Goal: Task Accomplishment & Management: Use online tool/utility

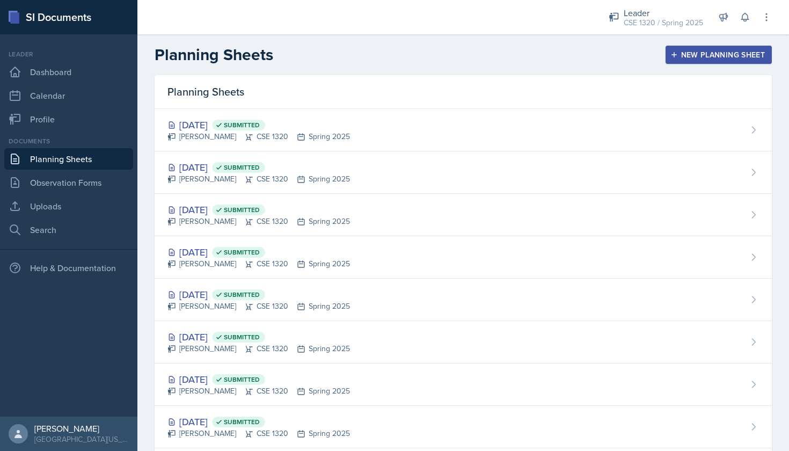
click at [64, 156] on link "Planning Sheets" at bounding box center [68, 158] width 129 height 21
click at [724, 50] on div "New Planning Sheet" at bounding box center [719, 54] width 92 height 9
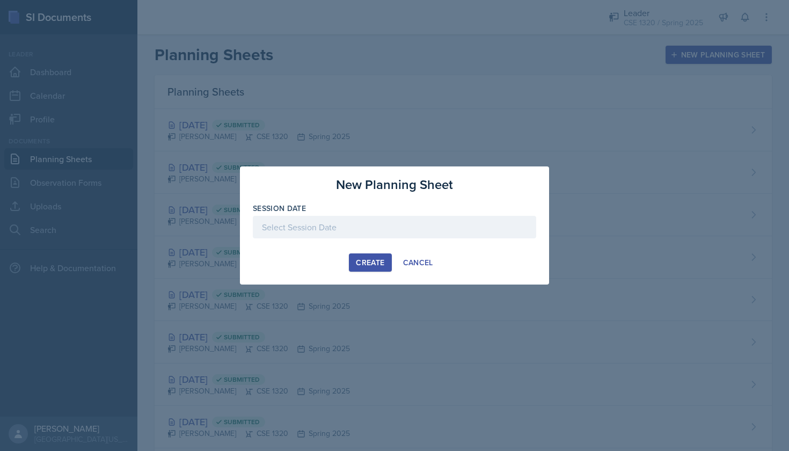
click at [359, 224] on div at bounding box center [394, 227] width 283 height 23
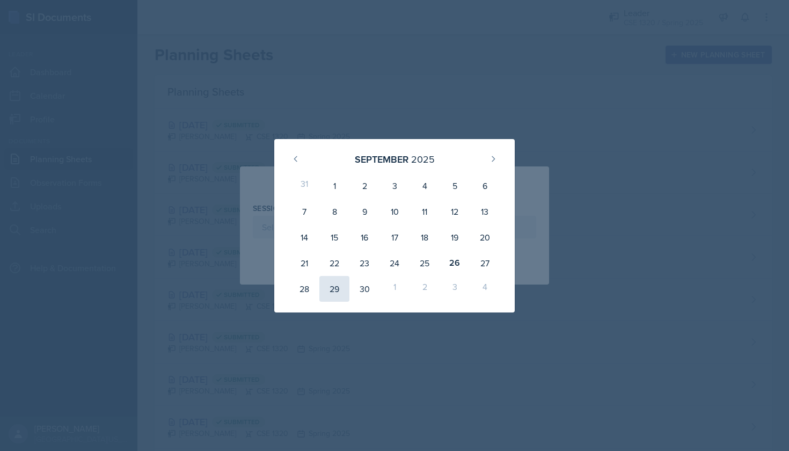
click at [337, 288] on div "29" at bounding box center [334, 289] width 30 height 26
type input "September 29th, 2025"
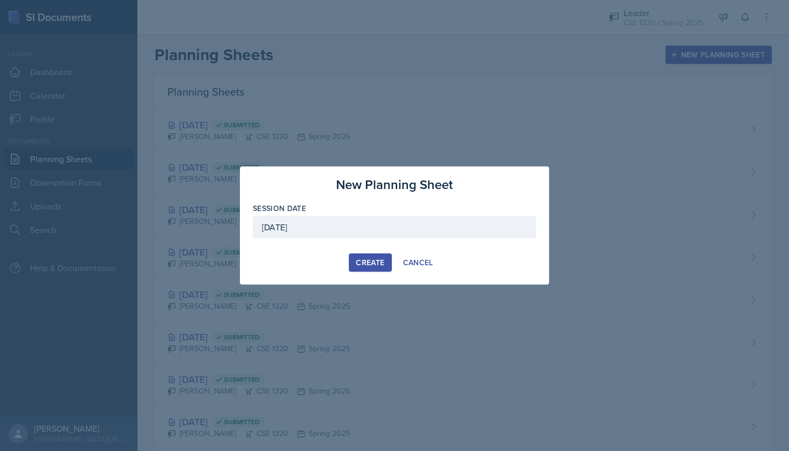
click at [370, 258] on div "Create" at bounding box center [370, 262] width 28 height 9
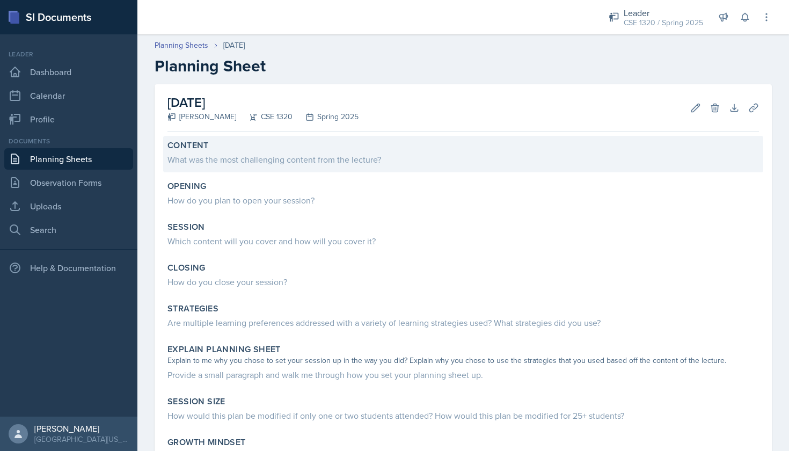
click at [218, 158] on div "What was the most challenging content from the lecture?" at bounding box center [463, 159] width 592 height 13
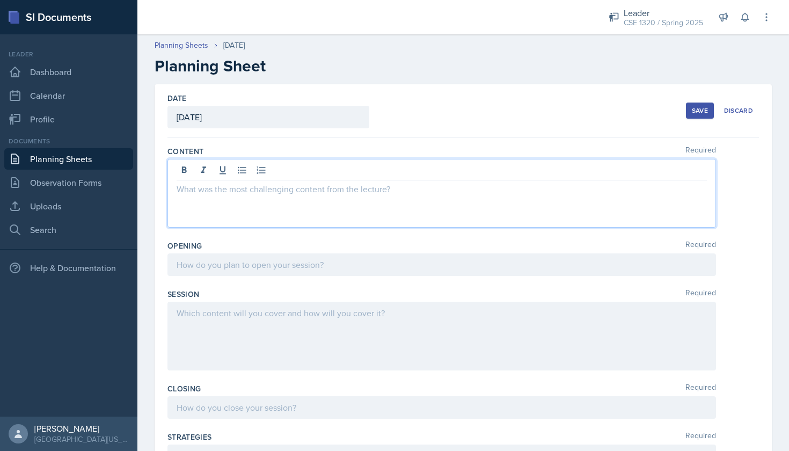
click at [214, 169] on div at bounding box center [441, 193] width 549 height 69
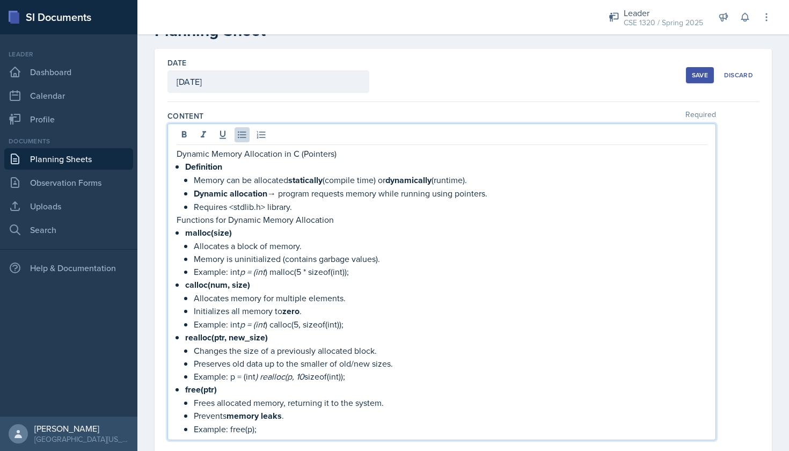
scroll to position [37, 0]
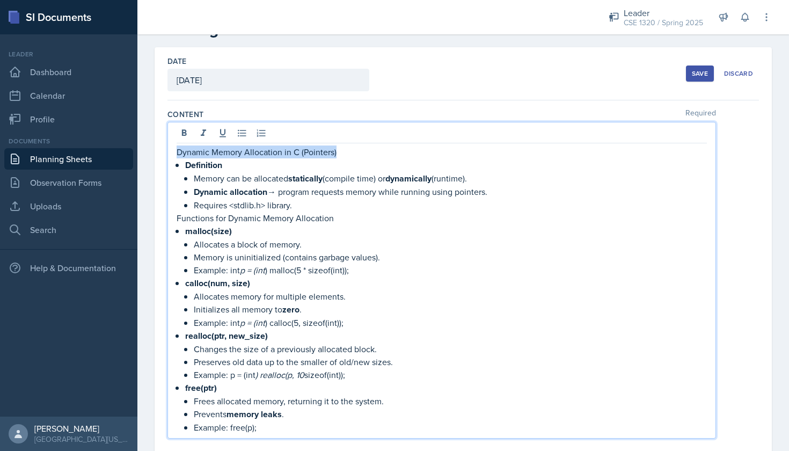
drag, startPoint x: 335, startPoint y: 151, endPoint x: 174, endPoint y: 148, distance: 161.6
click at [174, 148] on div "Dynamic Memory Allocation in C (Pointers) Definition Memory can be allocated st…" at bounding box center [441, 280] width 549 height 317
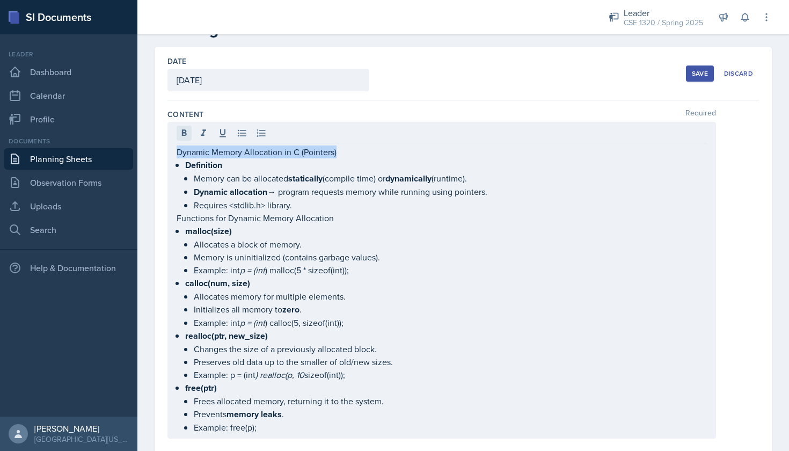
click at [180, 137] on icon at bounding box center [184, 133] width 11 height 11
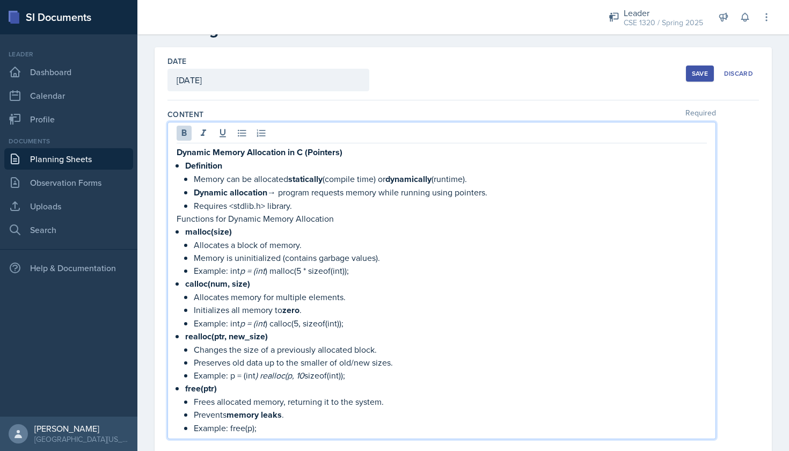
click at [355, 155] on p "Dynamic Memory Allocation in C (Pointers)" at bounding box center [442, 151] width 530 height 13
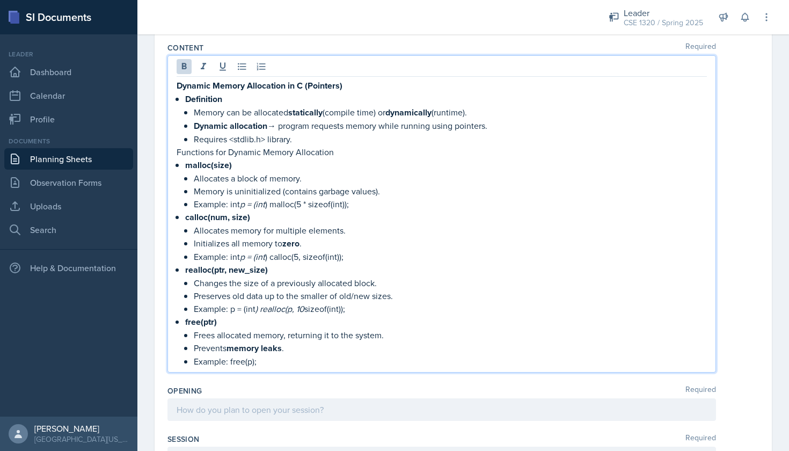
scroll to position [104, 0]
click at [318, 409] on div at bounding box center [441, 409] width 549 height 23
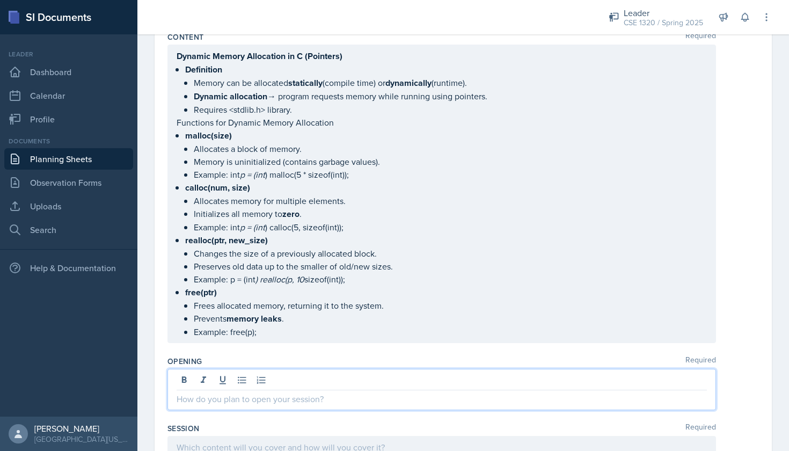
scroll to position [115, 0]
click at [275, 96] on ul "Memory can be allocated statically (compile time) or dynamically (runtime). Dyn…" at bounding box center [450, 95] width 513 height 40
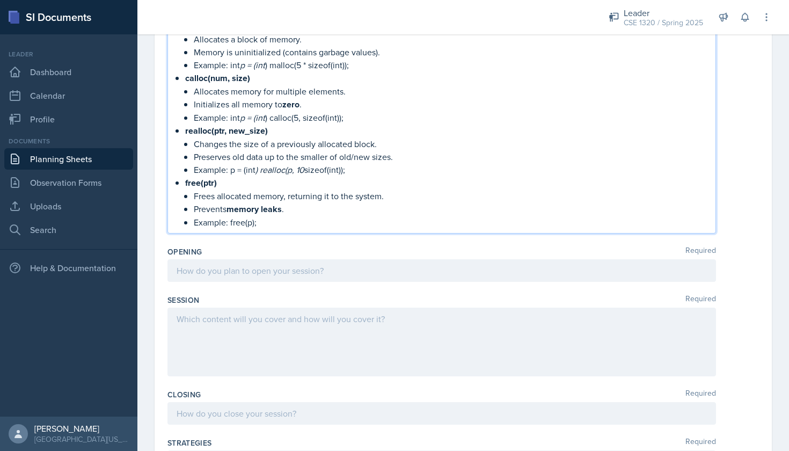
scroll to position [262, 0]
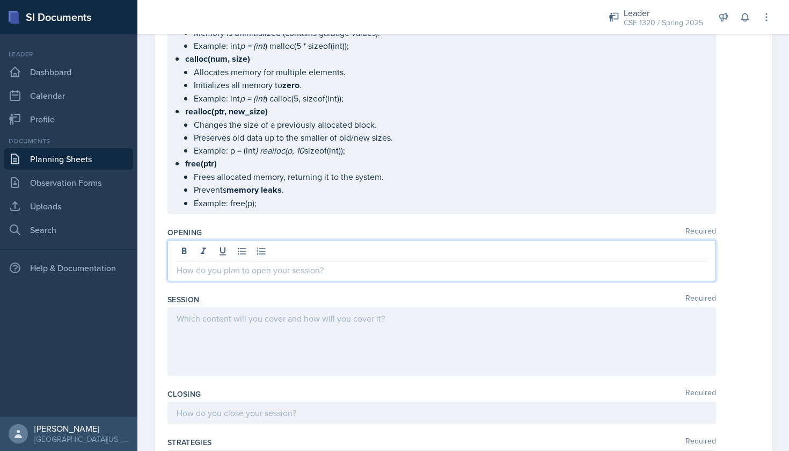
click at [385, 253] on div at bounding box center [441, 260] width 549 height 41
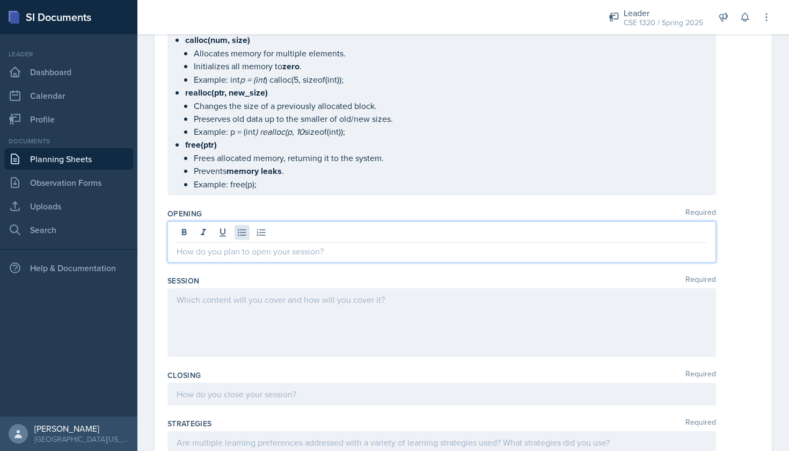
click at [238, 230] on icon at bounding box center [242, 232] width 11 height 11
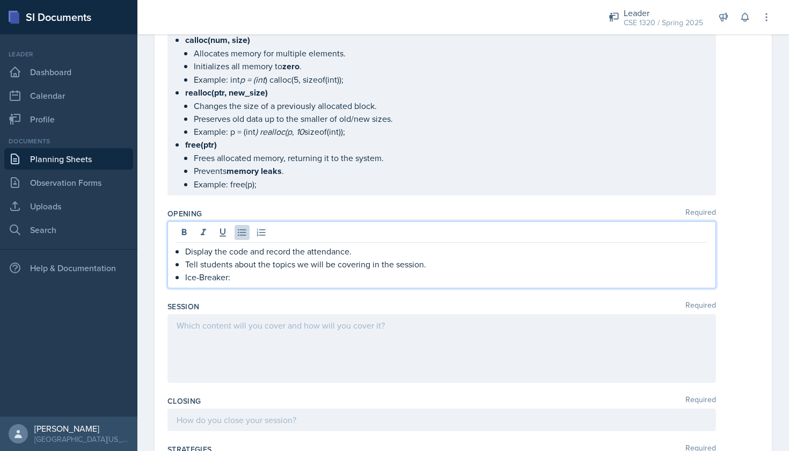
drag, startPoint x: 251, startPoint y: 274, endPoint x: 174, endPoint y: 245, distance: 82.2
click at [174, 245] on div "Display the code and record the attendance. Tell students about the topics we w…" at bounding box center [441, 254] width 549 height 67
copy ul "Display the code and record the attendance. Tell students about the topics we w…"
click at [236, 285] on div "Display the code and record the attendance. Tell students about the topics we w…" at bounding box center [441, 254] width 549 height 67
click at [244, 275] on p "Ice-Breaker:" at bounding box center [446, 277] width 522 height 13
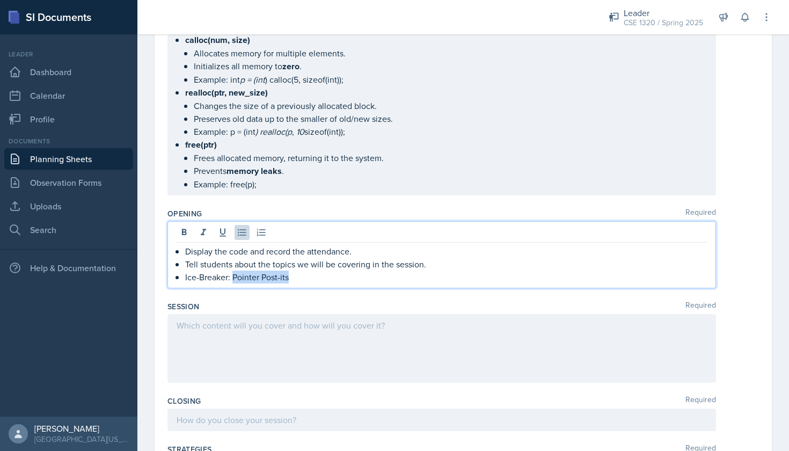
drag, startPoint x: 288, startPoint y: 276, endPoint x: 233, endPoint y: 279, distance: 54.8
click at [233, 279] on p "Ice-Breaker: Pointer Post-its" at bounding box center [446, 277] width 522 height 13
click at [183, 229] on icon at bounding box center [184, 232] width 5 height 6
click at [298, 281] on p "Ice-Breaker: Pointer Post-its" at bounding box center [446, 277] width 522 height 13
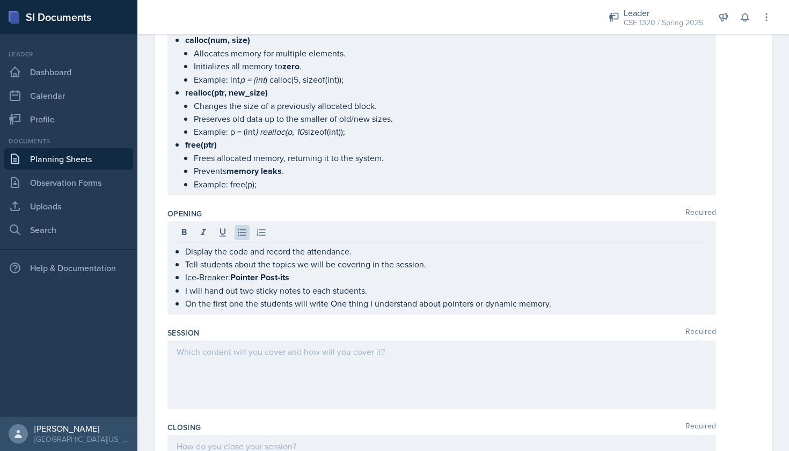
click at [312, 316] on div "Opening Required Display the code and record the attendance. Tell students abou…" at bounding box center [463, 263] width 592 height 119
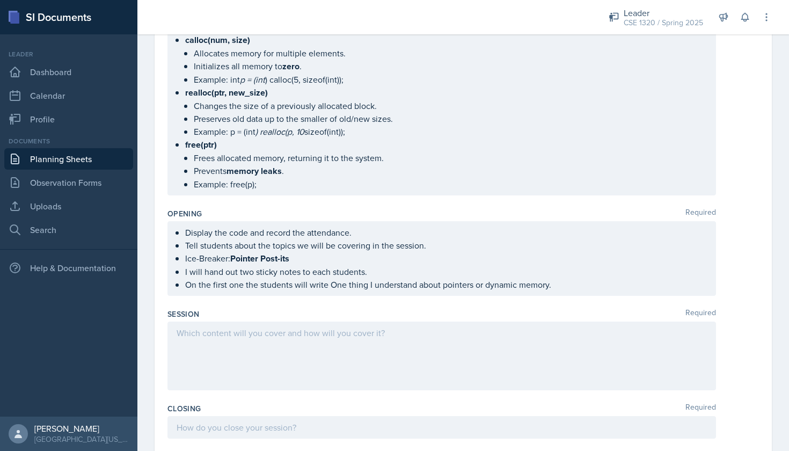
click at [329, 286] on ul "Display the code and record the attendance. Tell students about the topics we w…" at bounding box center [446, 258] width 522 height 65
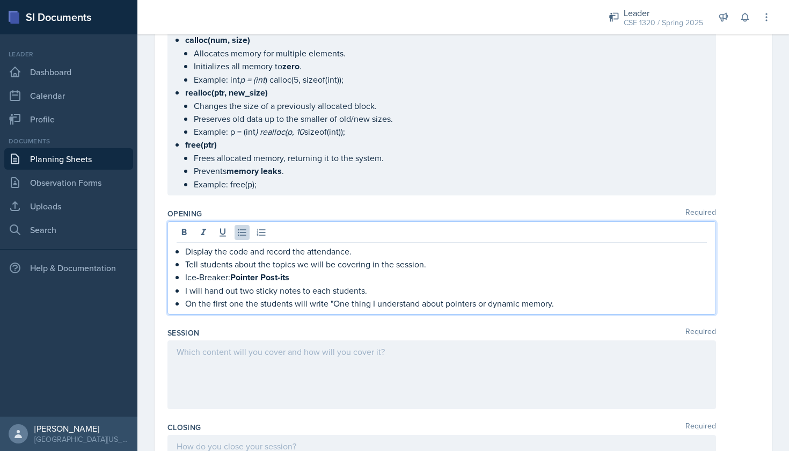
click at [551, 305] on p "On the first one the students will write "One thing I understand about pointers…" at bounding box center [446, 303] width 522 height 13
click at [552, 305] on p "On the first one the students will write "One thing I understand about pointers…" at bounding box center [446, 303] width 522 height 13
click at [614, 304] on p "On the first one, the students will write "One thing I understand about dynamic…" at bounding box center [446, 303] width 522 height 13
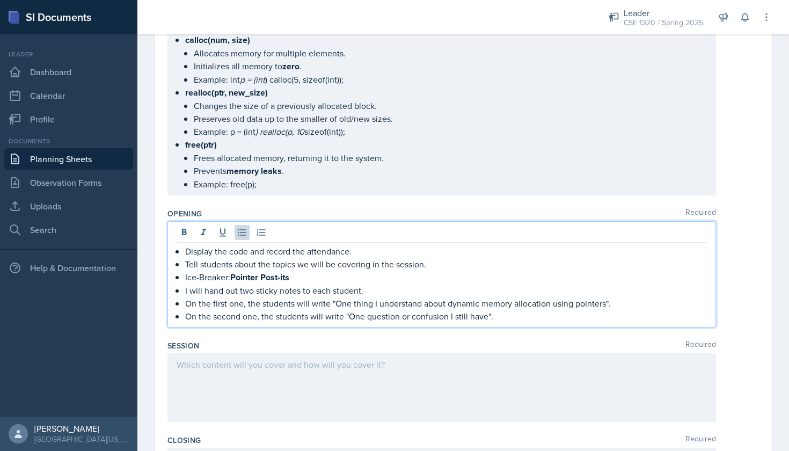
click at [366, 364] on div at bounding box center [441, 387] width 549 height 69
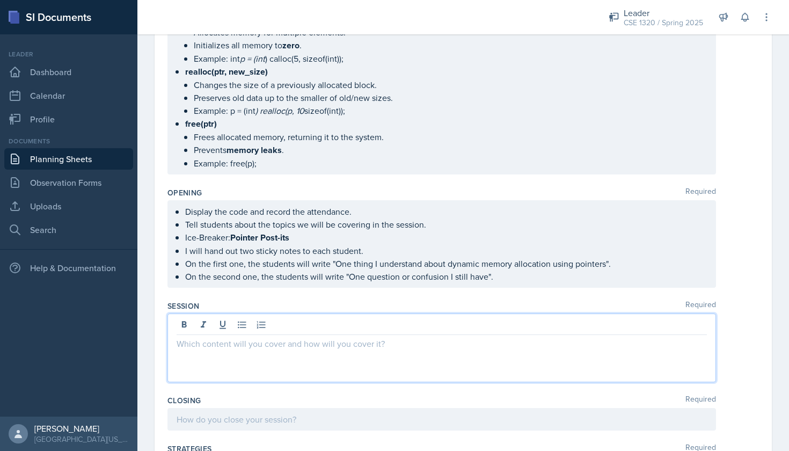
scroll to position [294, 0]
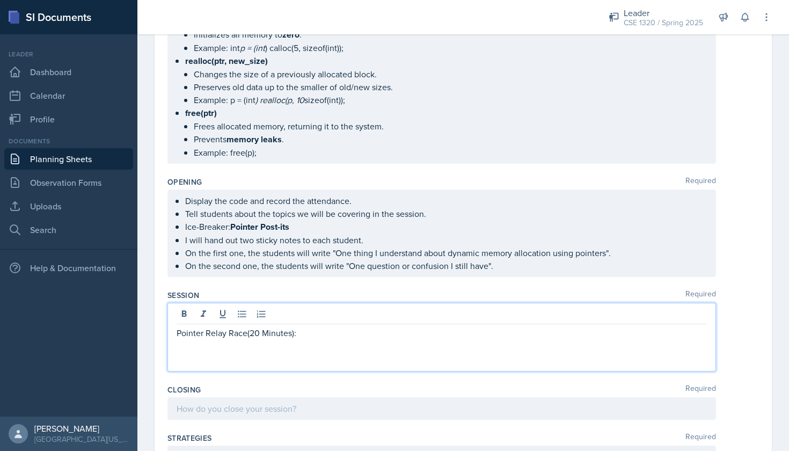
drag, startPoint x: 298, startPoint y: 334, endPoint x: 177, endPoint y: 332, distance: 121.3
click at [177, 332] on p "Pointer Relay Race(20 Minutes):" at bounding box center [442, 332] width 530 height 13
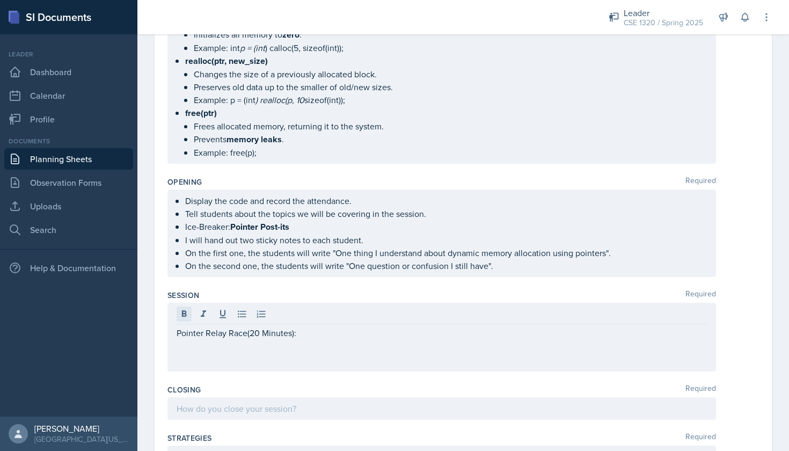
click at [184, 318] on icon at bounding box center [184, 314] width 11 height 11
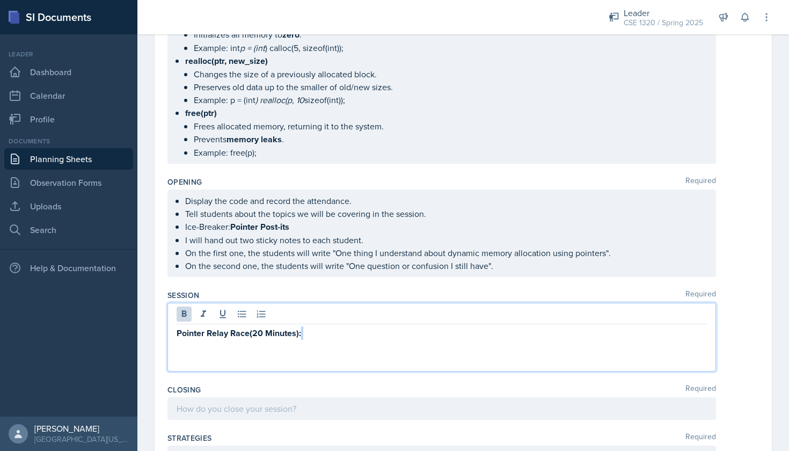
click at [240, 359] on div "Pointer Relay Race(20 Minutes):" at bounding box center [441, 337] width 549 height 69
click at [195, 361] on div "Pointer Relay Race(20 Minutes):" at bounding box center [441, 337] width 549 height 69
click at [262, 357] on div "Pointer Relay Race(20 Minutes):" at bounding box center [441, 337] width 549 height 69
click at [309, 338] on p "Pointer Relay Race(20 Minutes):" at bounding box center [442, 332] width 530 height 13
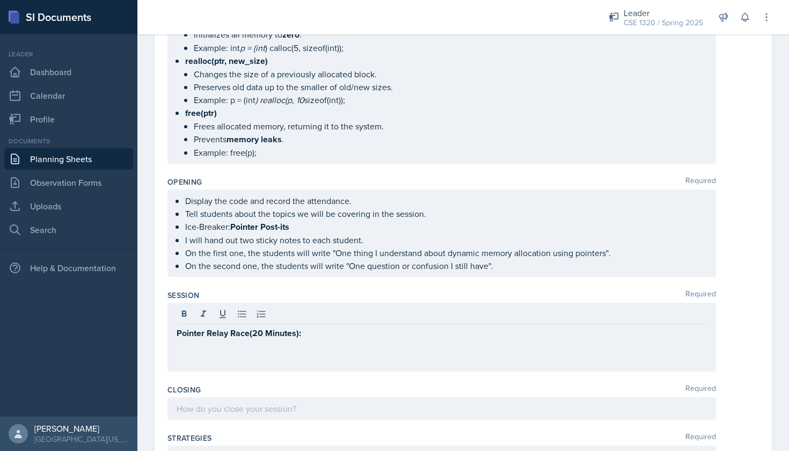
click at [176, 333] on div "Pointer Relay Race(20 Minutes):" at bounding box center [441, 337] width 549 height 69
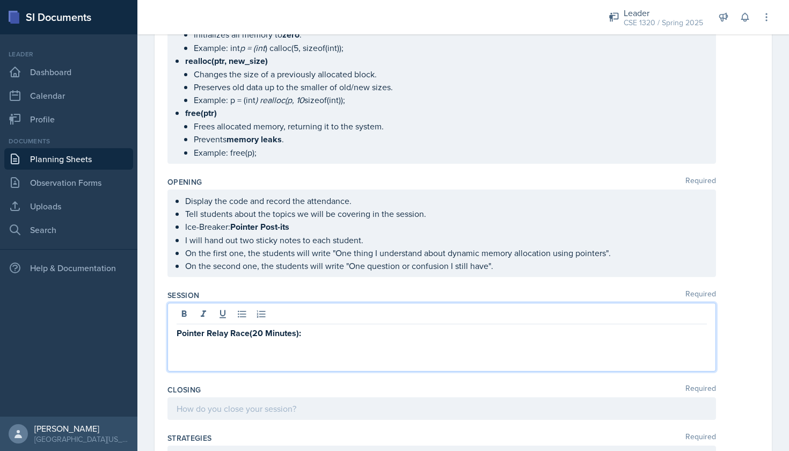
click at [178, 333] on strong "Pointer Relay Race(20 Minutes):" at bounding box center [239, 333] width 125 height 12
click at [245, 315] on icon at bounding box center [242, 314] width 11 height 11
click at [318, 333] on p "Pointer Relay Race(20 Minutes):" at bounding box center [446, 332] width 522 height 13
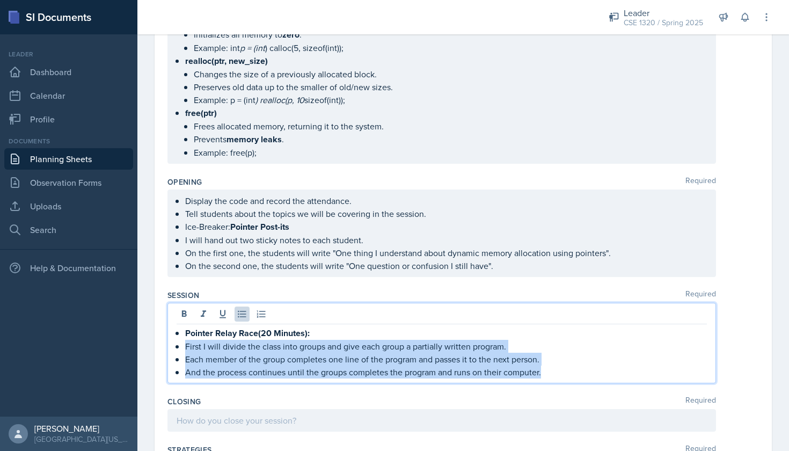
drag, startPoint x: 546, startPoint y: 371, endPoint x: 179, endPoint y: 349, distance: 368.3
click at [185, 349] on ul "Pointer Relay Race(20 Minutes): First I will divide the class into groups and g…" at bounding box center [446, 352] width 522 height 52
copy ul "First I will divide the class into groups and give each group a partially writt…"
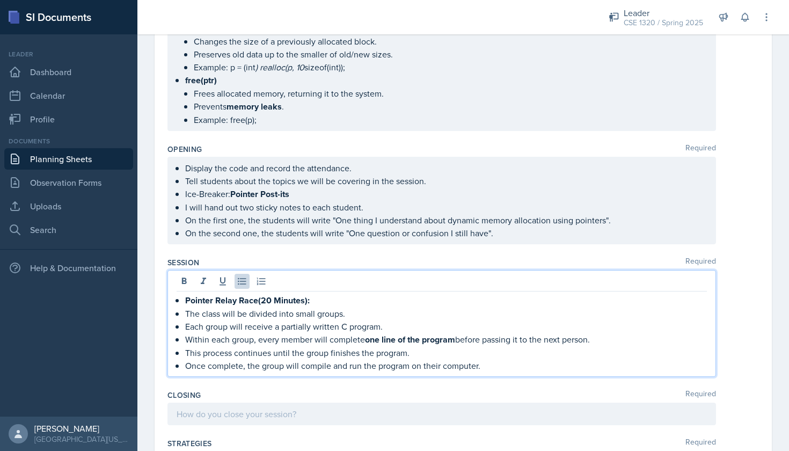
scroll to position [326, 0]
drag, startPoint x: 458, startPoint y: 339, endPoint x: 367, endPoint y: 339, distance: 91.3
click at [367, 339] on p "Within each group, every member will complete one line of the program before pa…" at bounding box center [446, 339] width 522 height 13
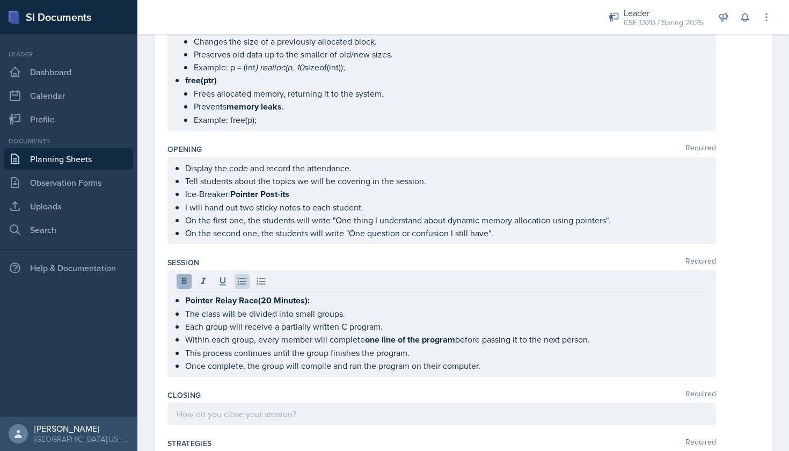
click at [182, 284] on icon at bounding box center [184, 281] width 11 height 11
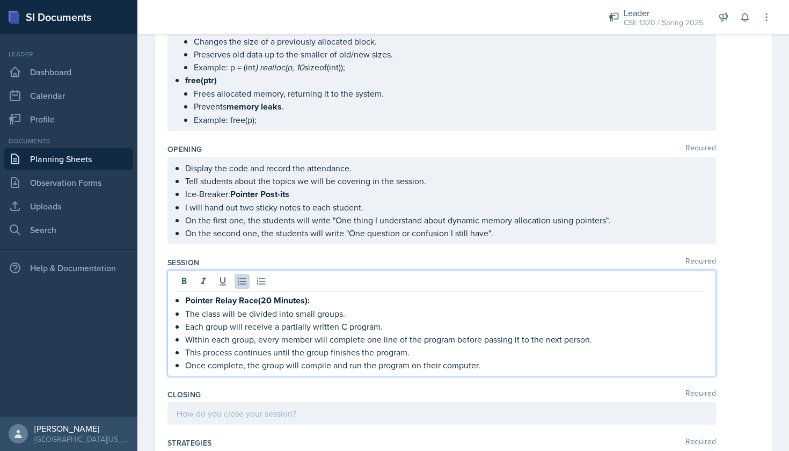
click at [483, 371] on p "Once complete, the group will compile and run the program on their computer." at bounding box center [446, 365] width 522 height 13
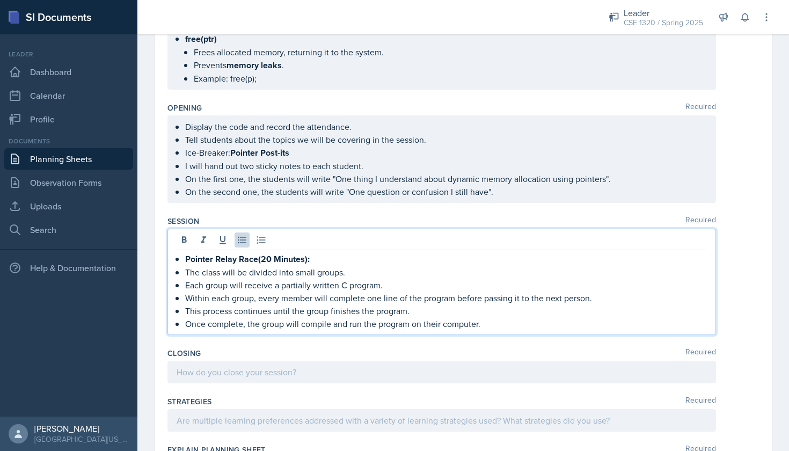
scroll to position [381, 0]
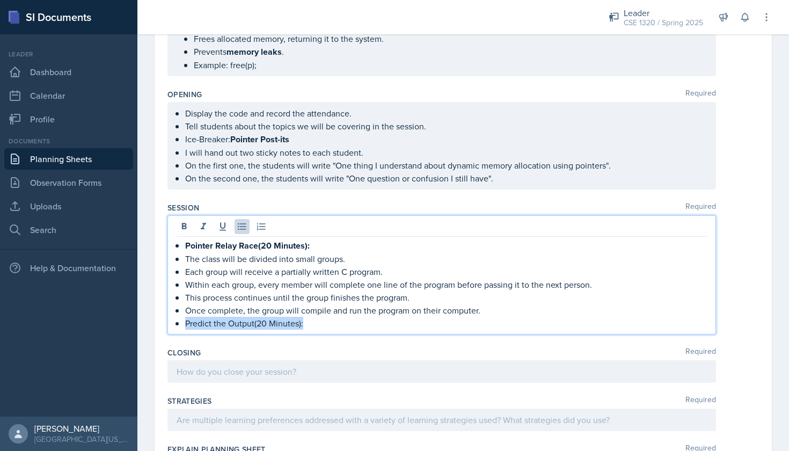
drag, startPoint x: 308, startPoint y: 322, endPoint x: 186, endPoint y: 321, distance: 121.3
click at [186, 321] on p "Predict the Output(20 Minutes):" at bounding box center [446, 323] width 522 height 13
click at [318, 327] on p "Predict the Output(20 Minutes):" at bounding box center [446, 323] width 522 height 13
drag, startPoint x: 318, startPoint y: 327, endPoint x: 186, endPoint y: 326, distance: 132.6
click at [186, 326] on p "Predict the Output(20 Minutes):" at bounding box center [446, 323] width 522 height 13
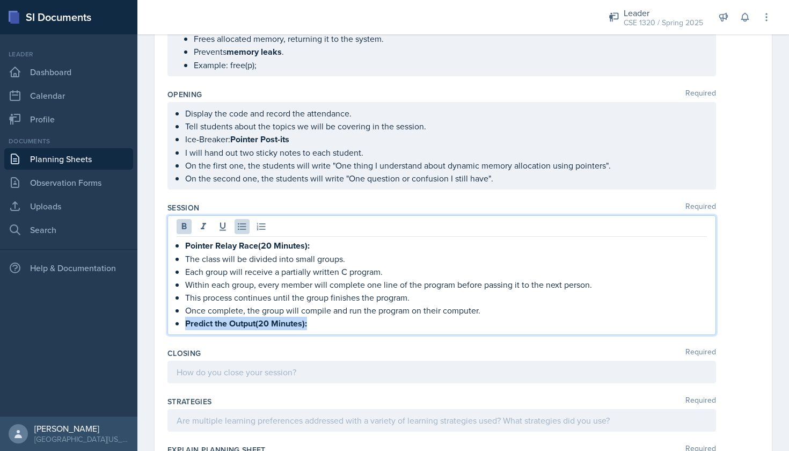
copy strong "Predict the Output(20 Minutes):"
click at [320, 322] on p "Predict the Output(20 Minutes):" at bounding box center [446, 323] width 522 height 13
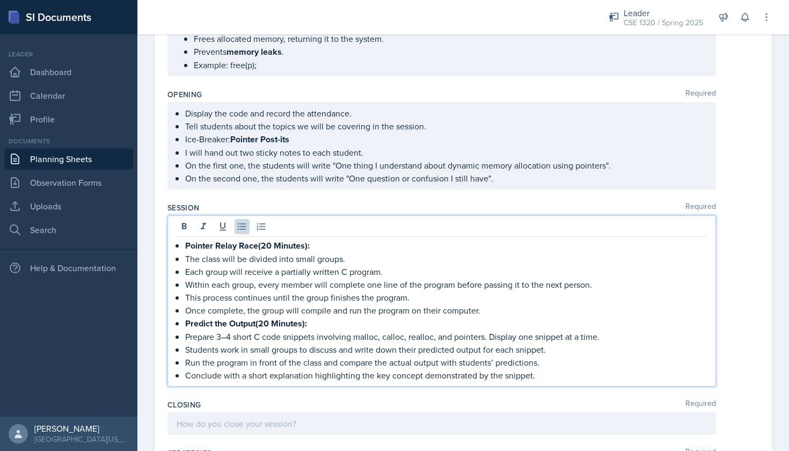
click at [310, 375] on p "Conclude with a short explanation highlighting the key concept demonstrated by …" at bounding box center [446, 375] width 522 height 13
click at [228, 336] on p "Prepare 3–4 short C code snippets involving malloc, calloc, realloc, and pointe…" at bounding box center [446, 336] width 522 height 13
click at [187, 335] on p "Prepare 3-4 short C code snippets involving malloc, calloc, realloc, and pointe…" at bounding box center [446, 336] width 522 height 13
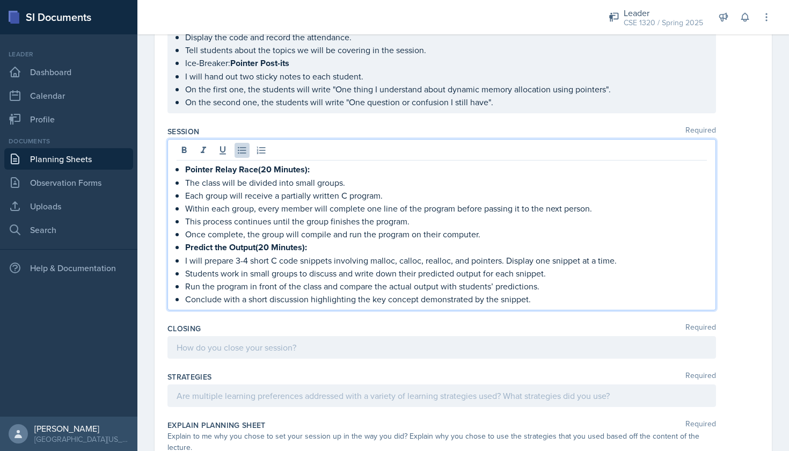
scroll to position [461, 0]
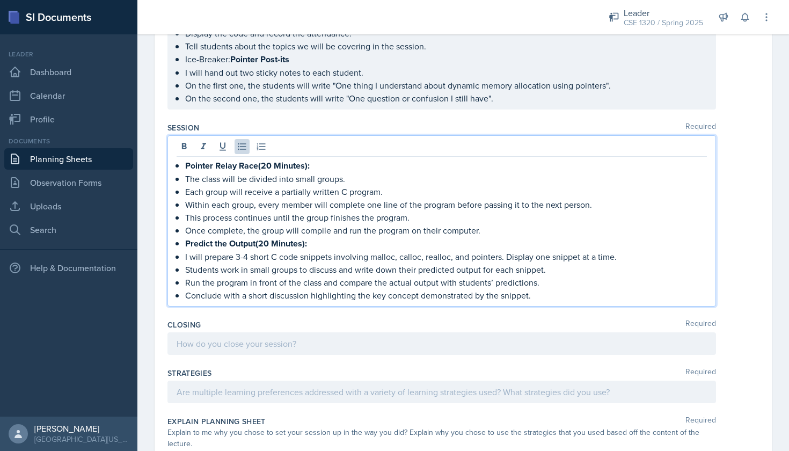
click at [357, 348] on div at bounding box center [441, 343] width 549 height 23
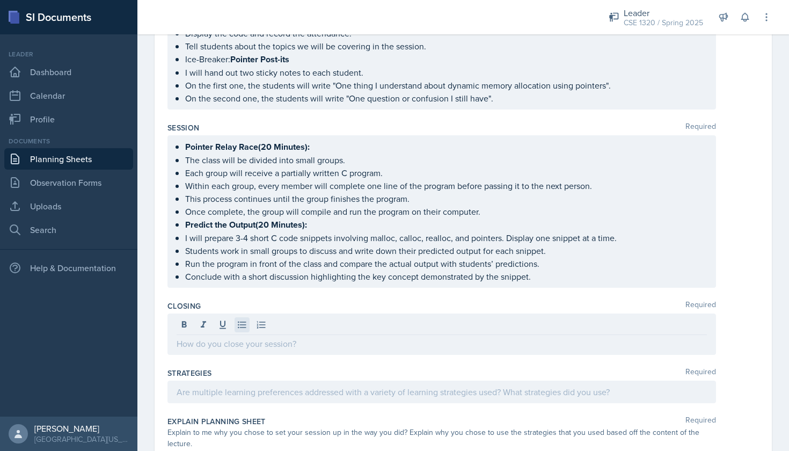
click at [243, 329] on icon at bounding box center [242, 324] width 11 height 11
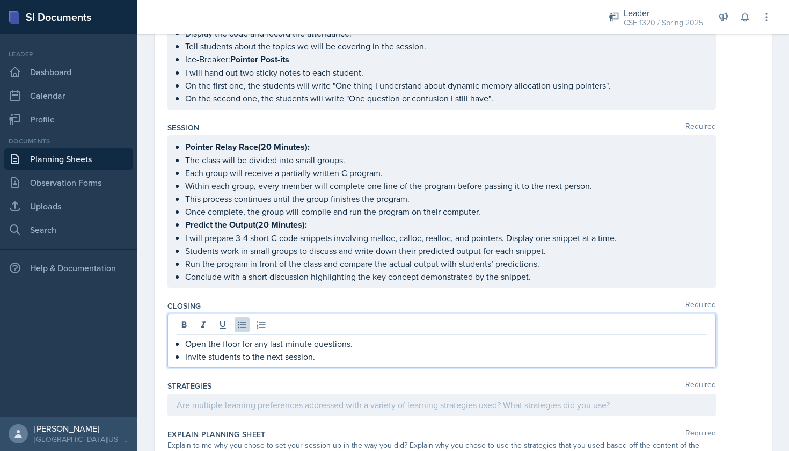
click at [323, 357] on p "Invite students to the next session." at bounding box center [446, 356] width 522 height 13
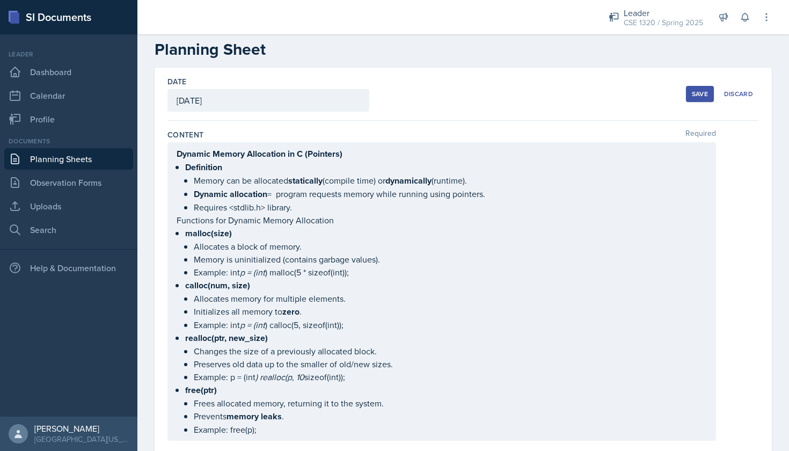
scroll to position [260, 0]
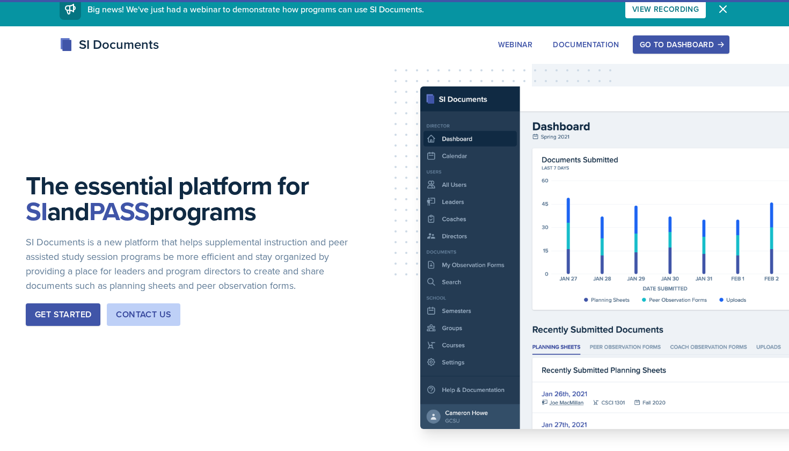
scroll to position [9, 0]
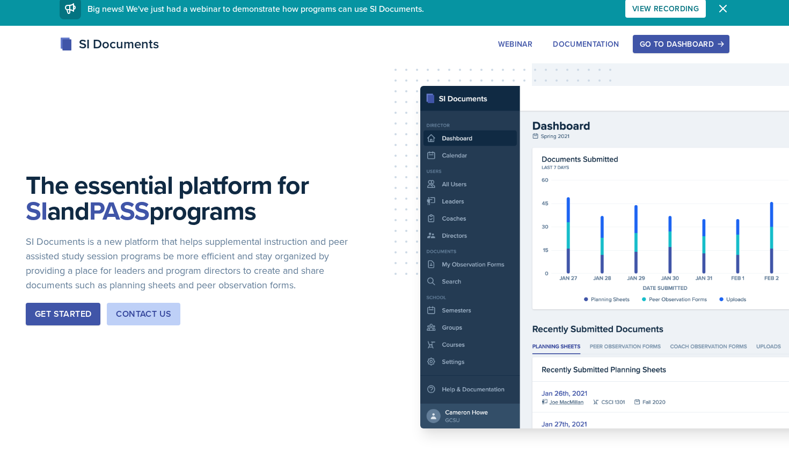
click at [685, 34] on div "The essential platform for SI and PASS programs SI Documents is a new platform …" at bounding box center [394, 257] width 789 height 463
click at [685, 45] on div "Go to Dashboard" at bounding box center [681, 44] width 83 height 9
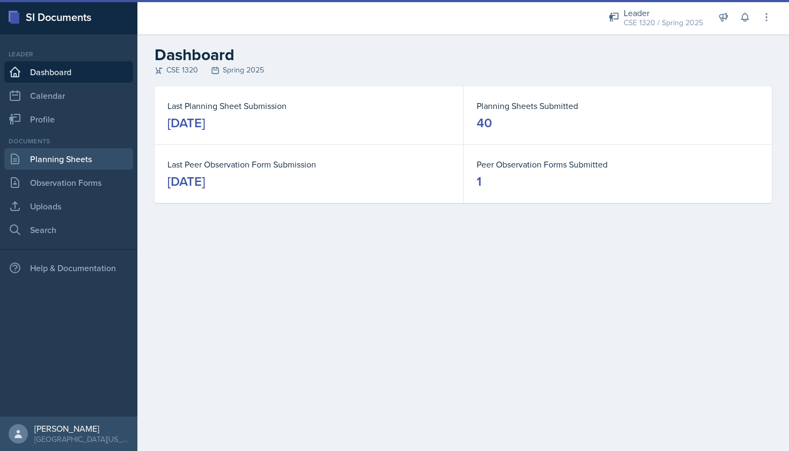
click at [61, 164] on link "Planning Sheets" at bounding box center [68, 158] width 129 height 21
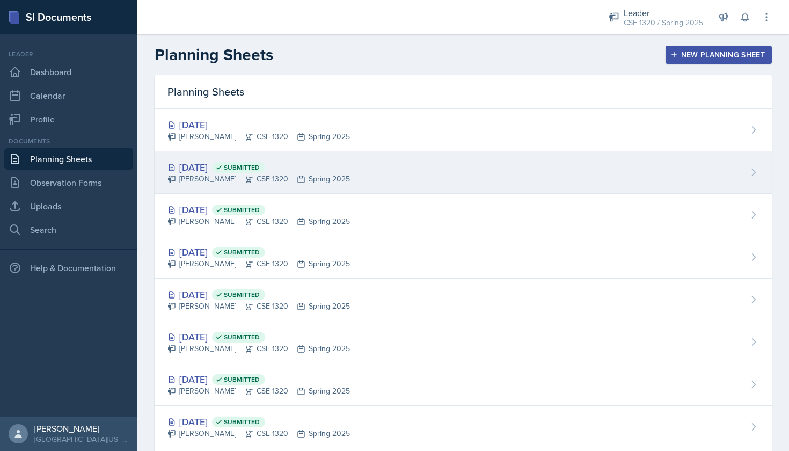
click at [370, 185] on div "[DATE] Submitted [PERSON_NAME] CSE 1320 Spring 2025" at bounding box center [463, 172] width 617 height 42
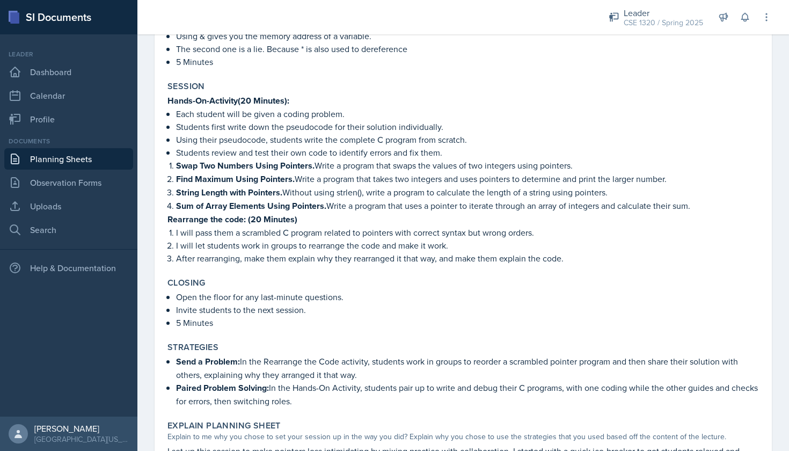
scroll to position [493, 0]
